Goal: Navigation & Orientation: Go to known website

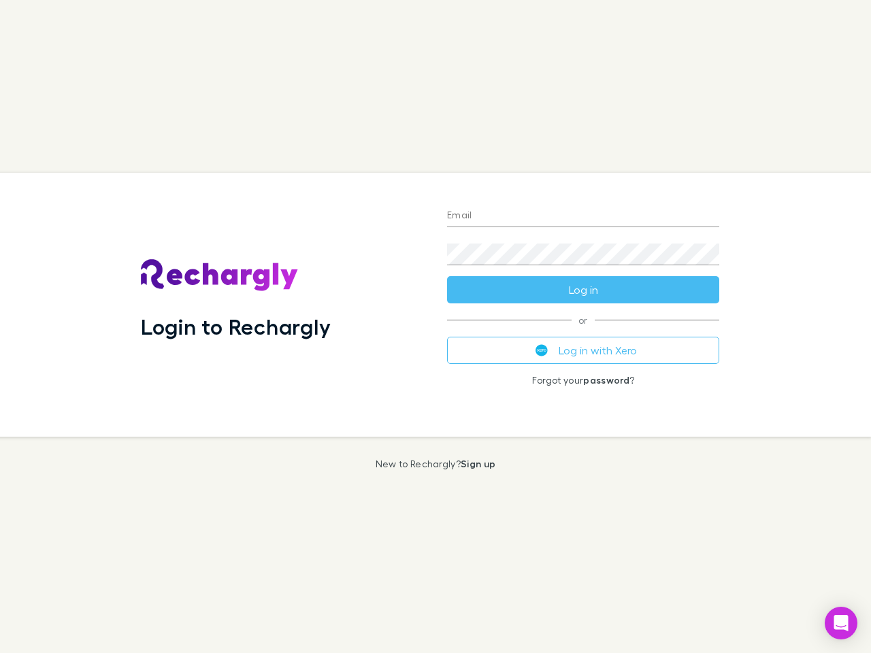
click at [435, 327] on div "Login to Rechargly" at bounding box center [283, 305] width 306 height 264
click at [583, 216] on input "Email" at bounding box center [583, 216] width 272 height 22
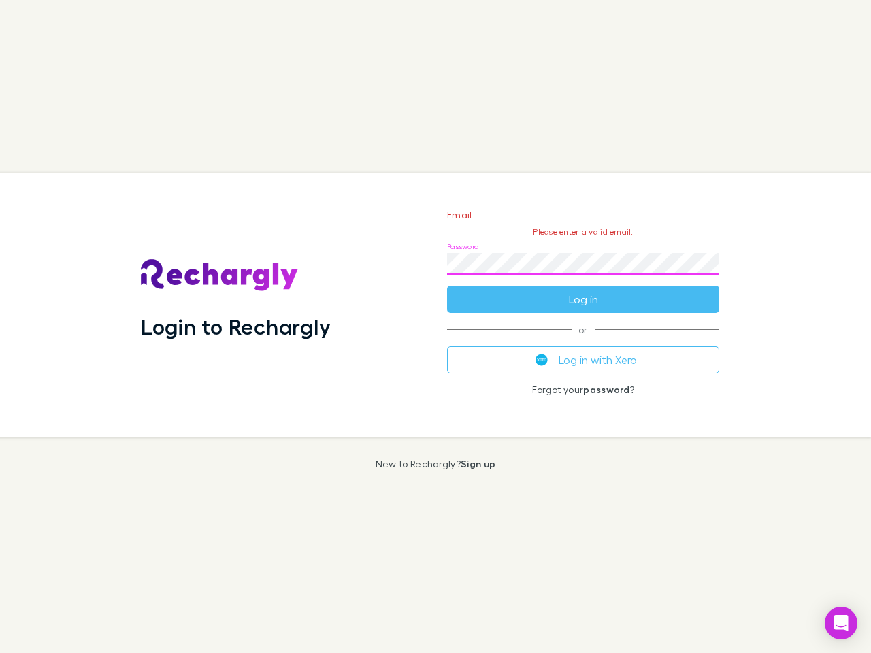
click at [583, 290] on form "Email Please enter a valid email. Password Log in" at bounding box center [583, 254] width 272 height 118
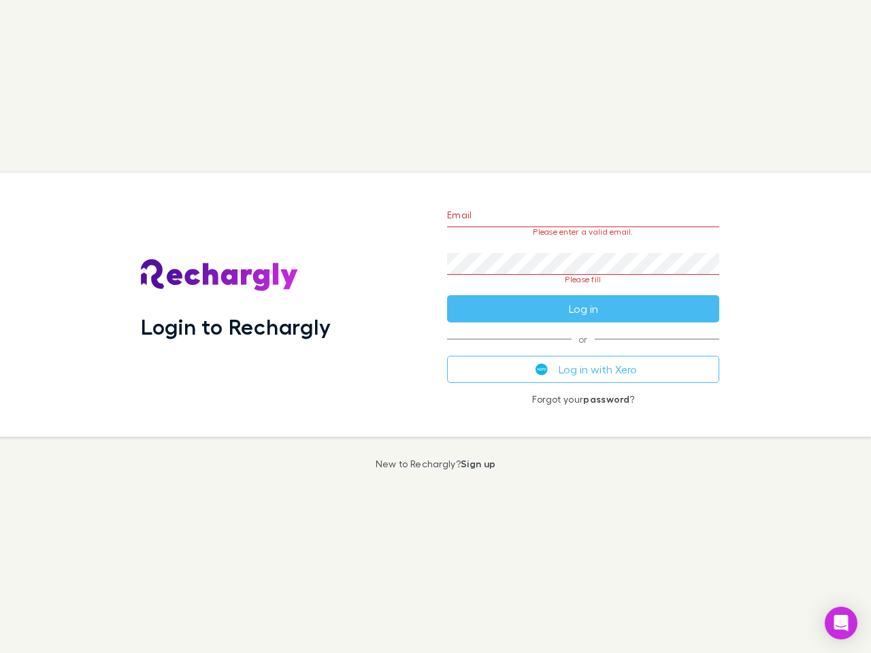
click at [583, 350] on div "Email Please enter a valid email. Password Please fill Log in or Log in with Xe…" at bounding box center [583, 305] width 294 height 264
click at [841, 623] on icon "Open Intercom Messenger" at bounding box center [841, 623] width 14 height 16
